Goal: Transaction & Acquisition: Purchase product/service

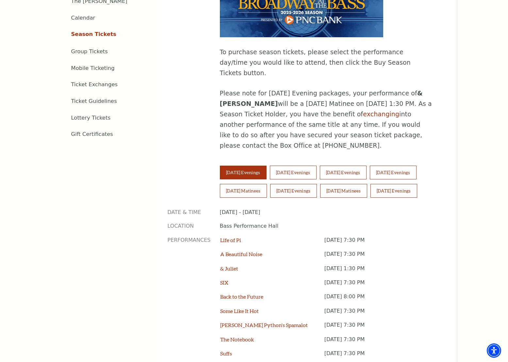
scroll to position [356, 0]
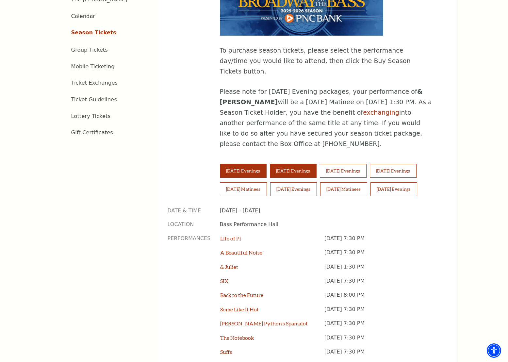
click at [296, 164] on button "[DATE] Evenings" at bounding box center [293, 171] width 47 height 14
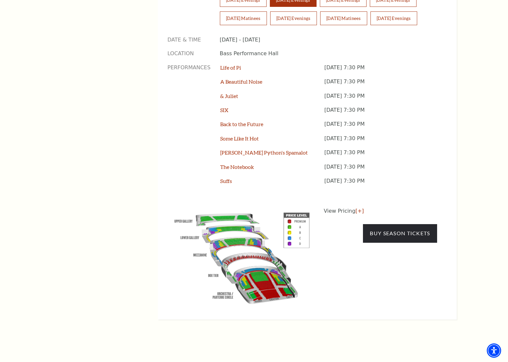
scroll to position [528, 0]
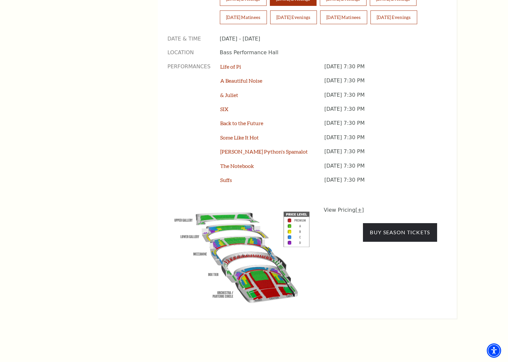
click at [359, 207] on link "[+]" at bounding box center [359, 210] width 8 height 6
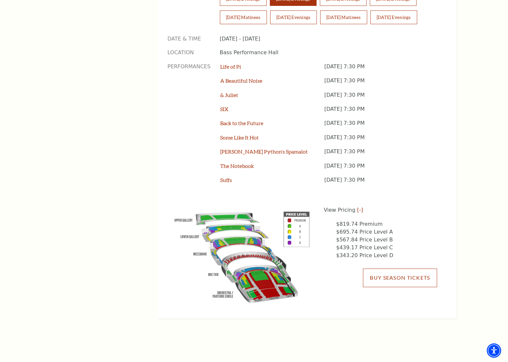
click at [395, 268] on link "Buy Season Tickets" at bounding box center [400, 277] width 74 height 18
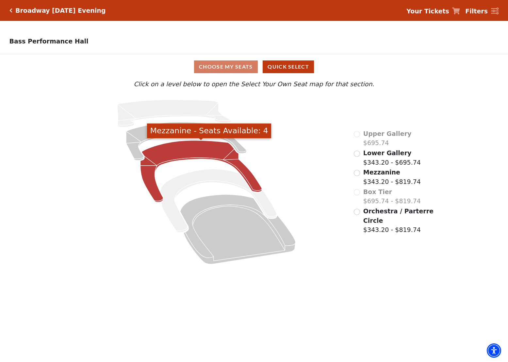
click at [196, 153] on icon "Mezzanine - Seats Available: 4" at bounding box center [200, 171] width 121 height 62
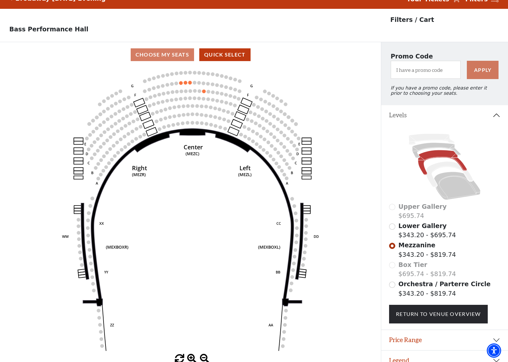
scroll to position [22, 0]
